Goal: Find specific page/section: Find specific page/section

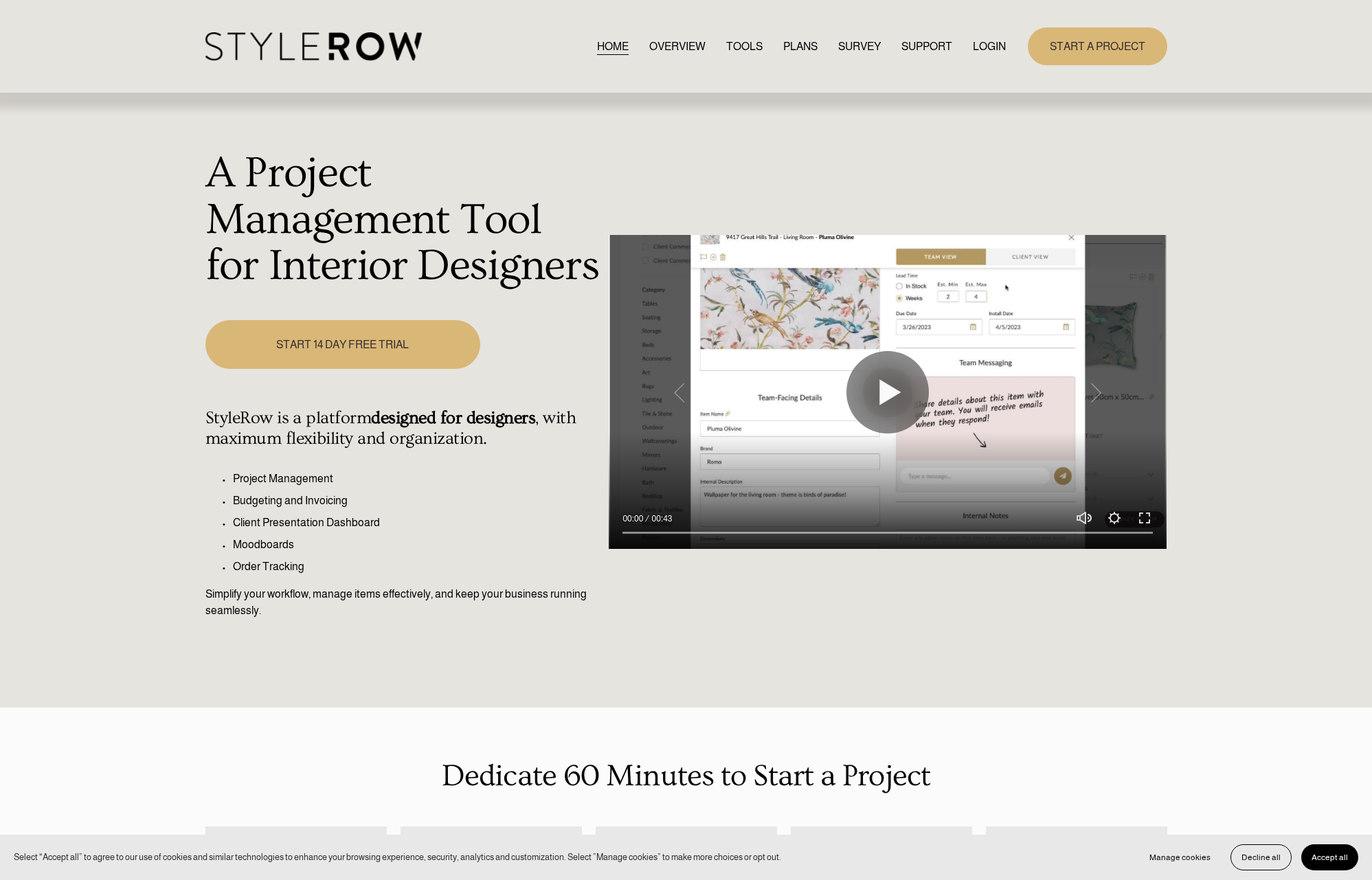
click at [982, 50] on link "LOGIN" at bounding box center [989, 46] width 33 height 18
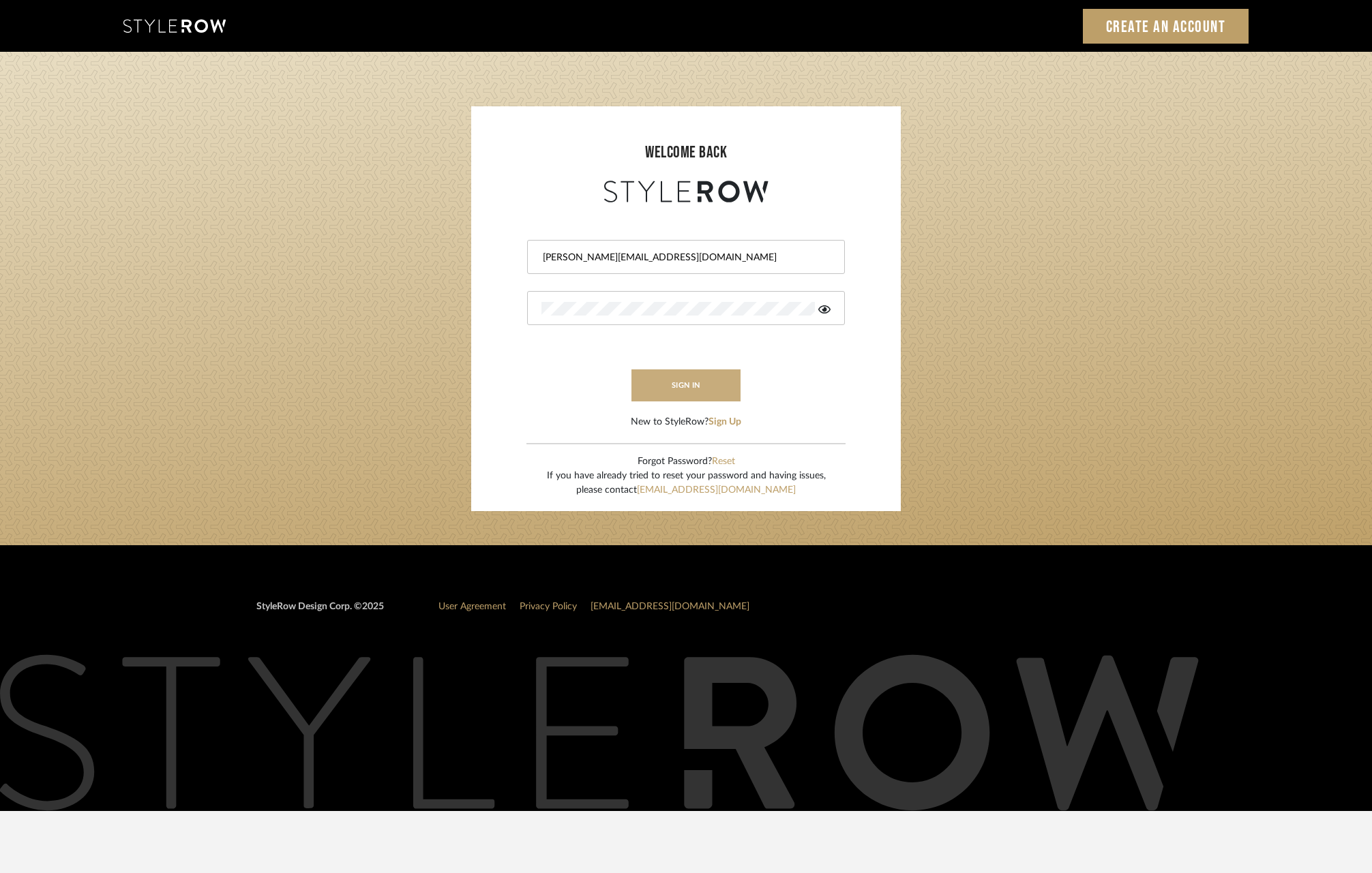
click at [704, 380] on button "sign in" at bounding box center [685, 386] width 109 height 32
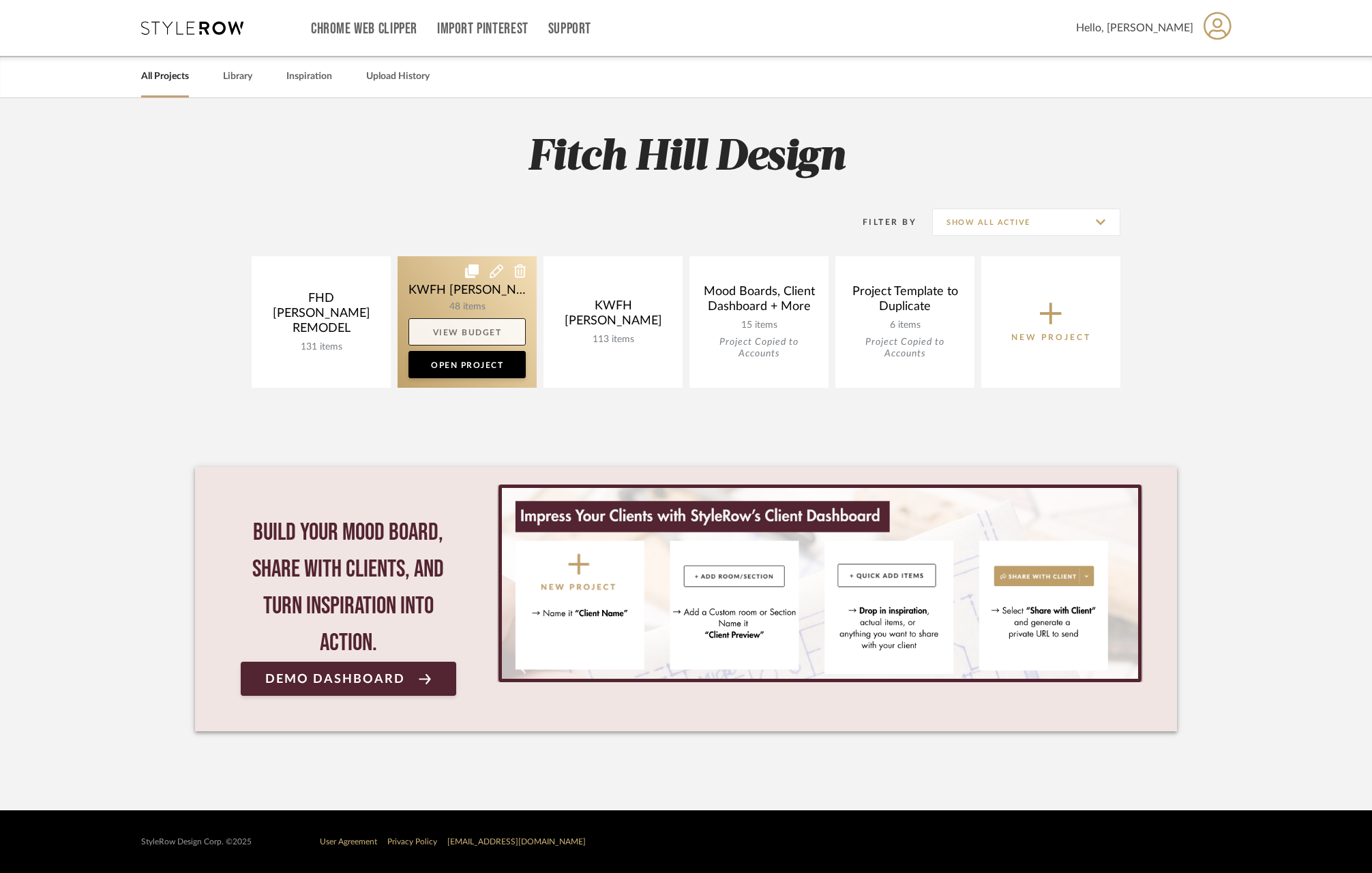
click at [462, 326] on link "View Budget" at bounding box center [467, 332] width 117 height 27
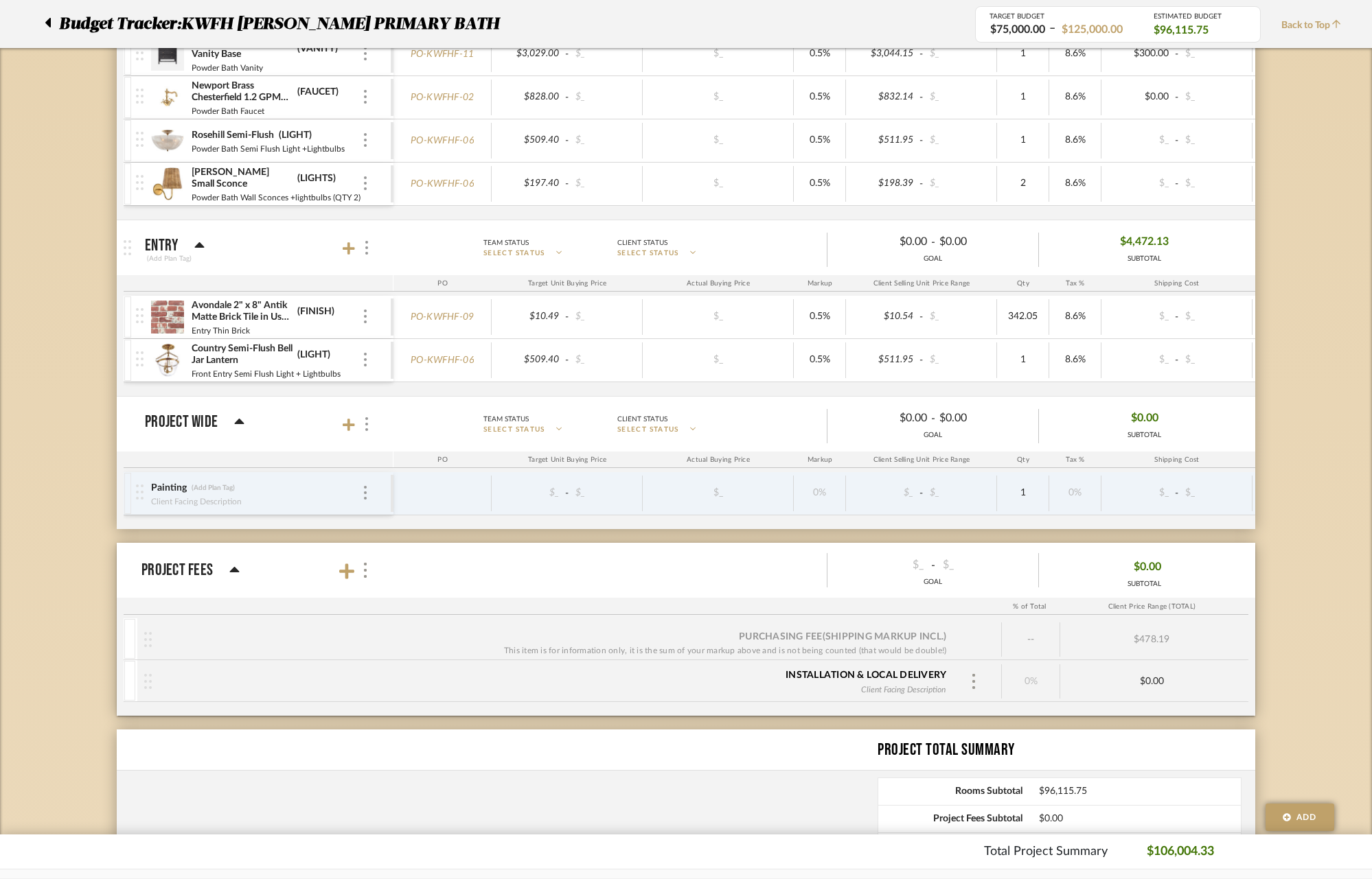
scroll to position [2297, 0]
